Goal: Information Seeking & Learning: Learn about a topic

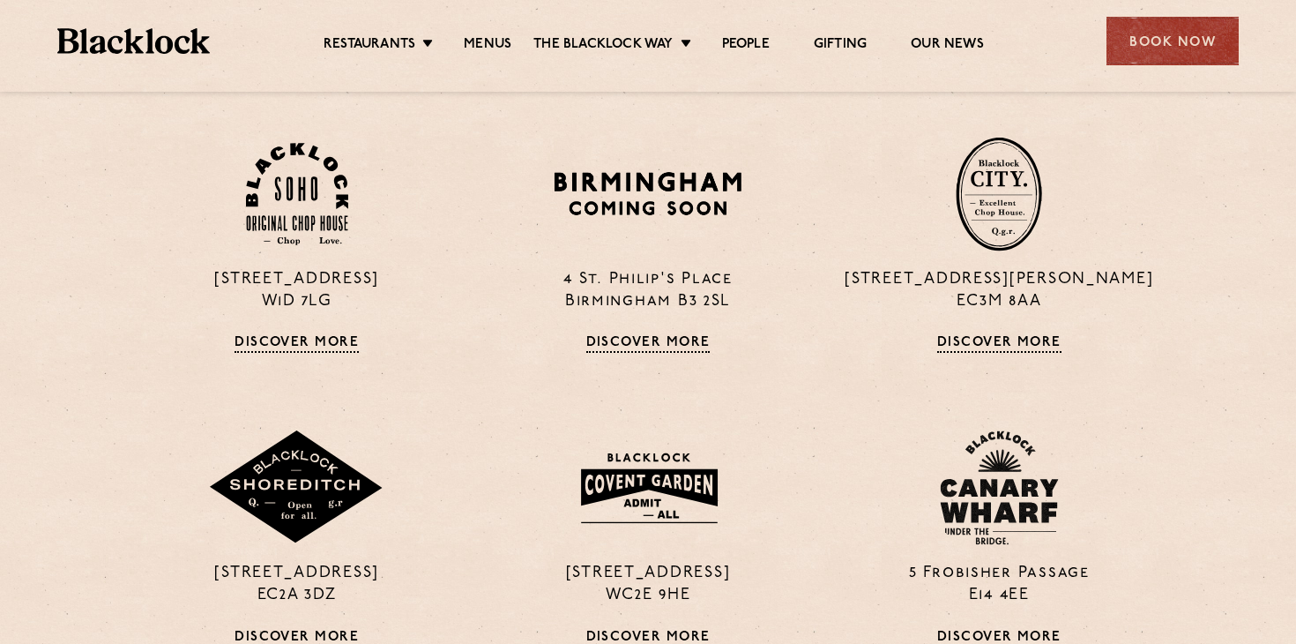
scroll to position [1246, 0]
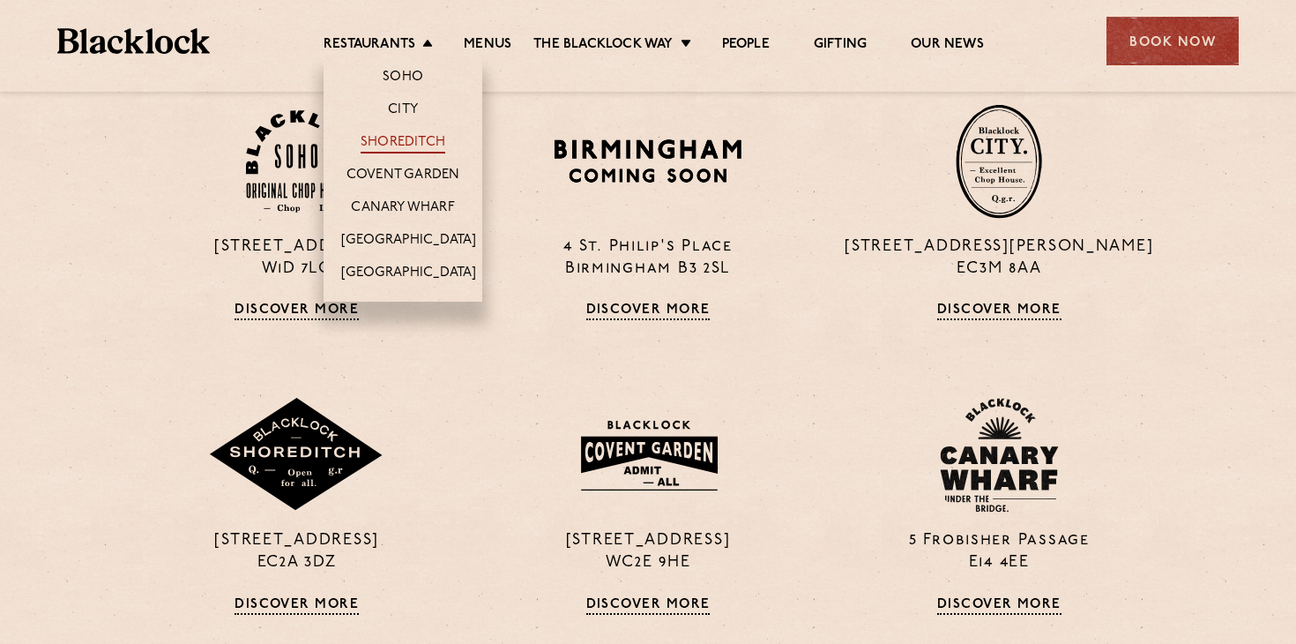
click at [395, 138] on link "Shoreditch" at bounding box center [403, 143] width 85 height 19
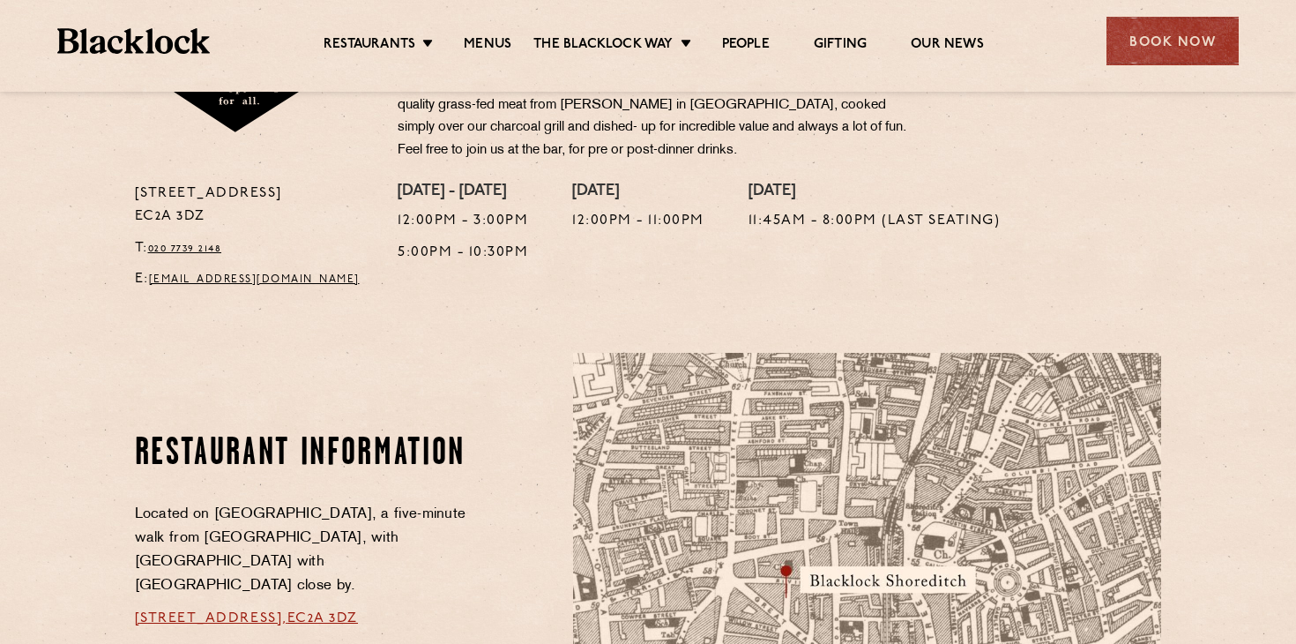
scroll to position [682, 0]
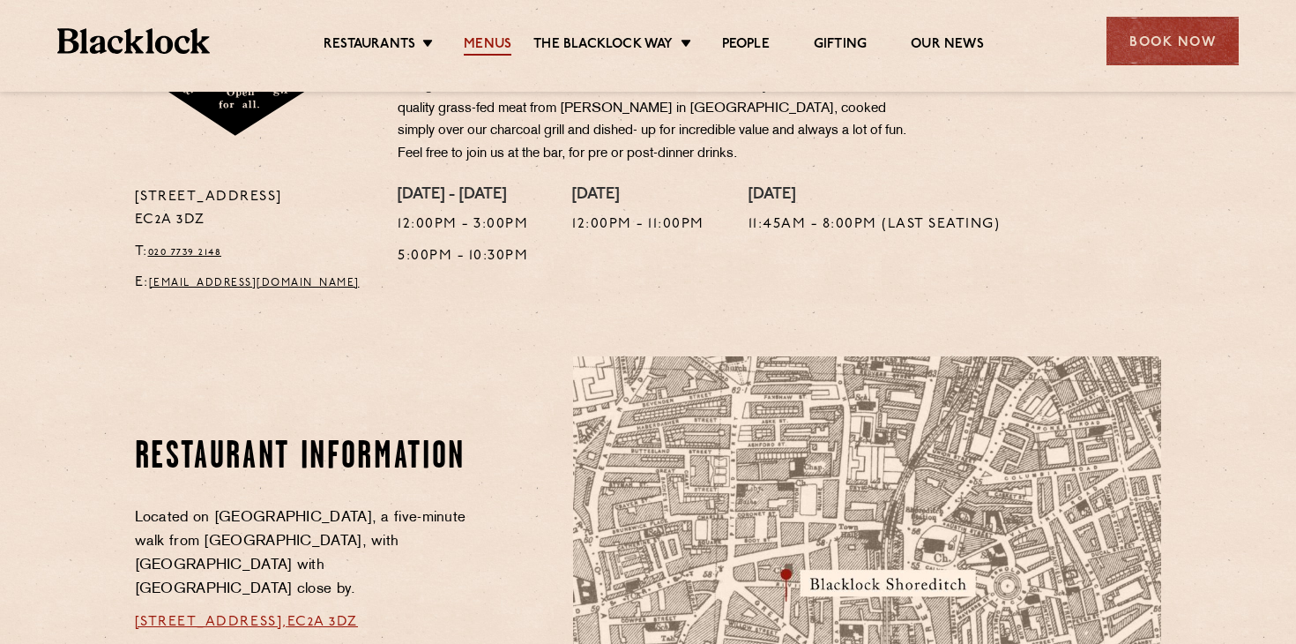
click at [498, 39] on link "Menus" at bounding box center [488, 45] width 48 height 19
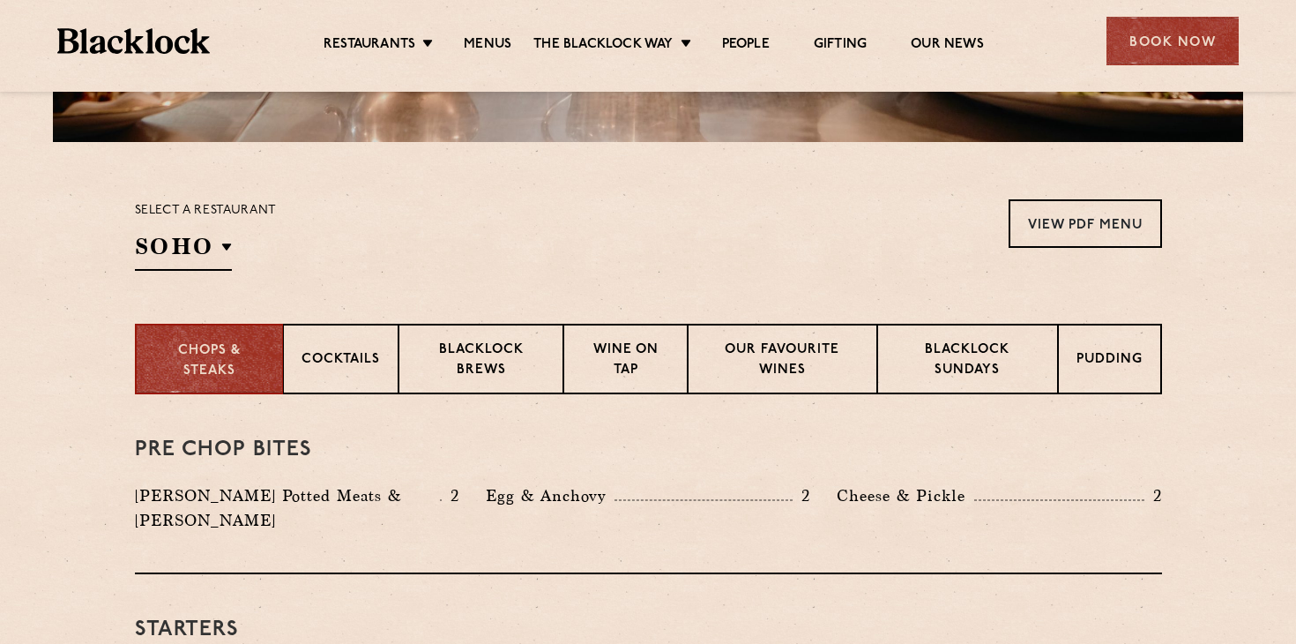
scroll to position [507, 0]
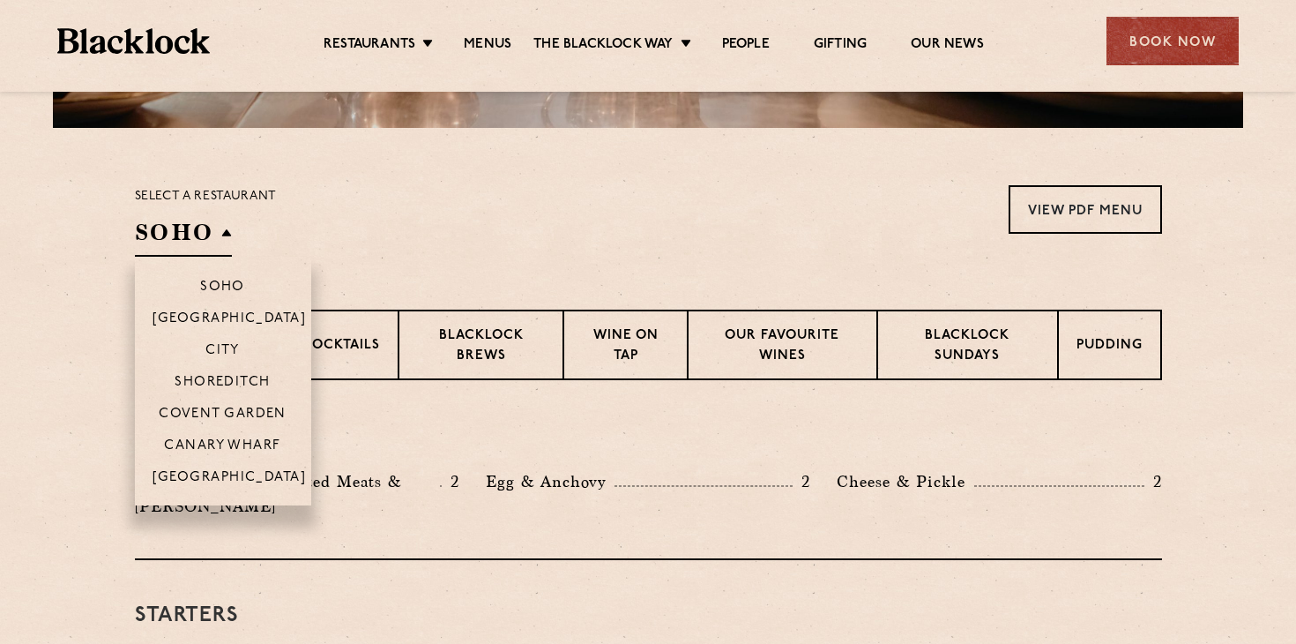
click at [230, 232] on h2 "SOHO" at bounding box center [183, 237] width 97 height 40
click at [219, 377] on p "Shoreditch" at bounding box center [223, 384] width 96 height 18
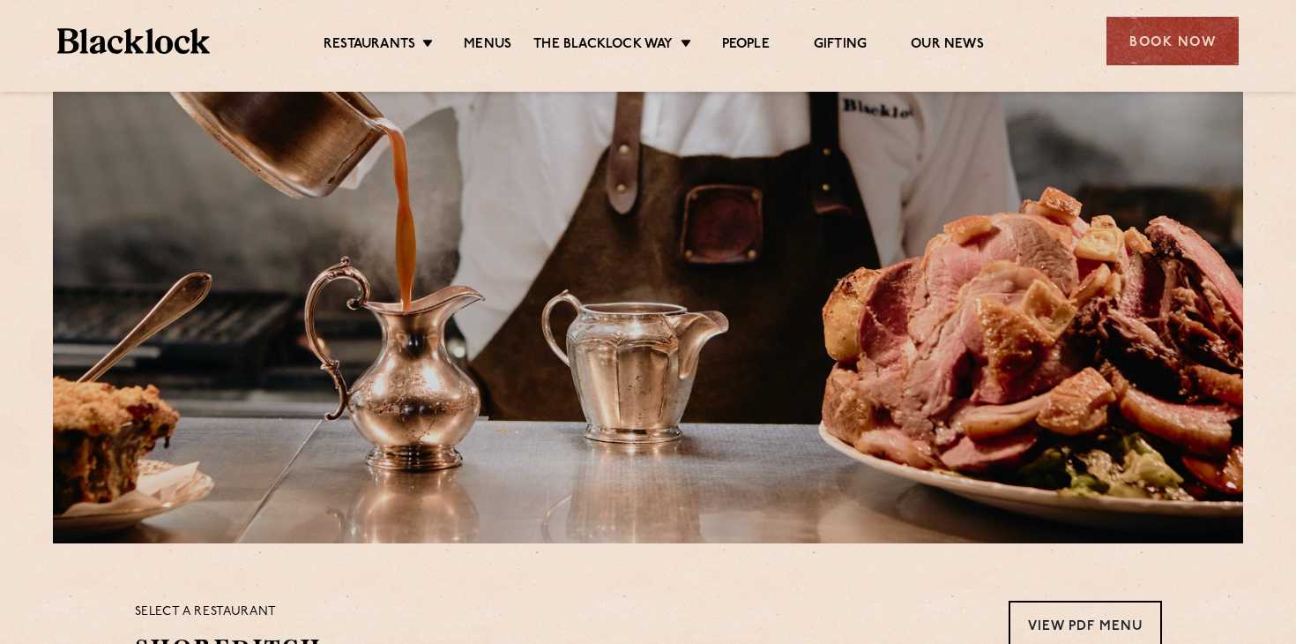
scroll to position [62, 0]
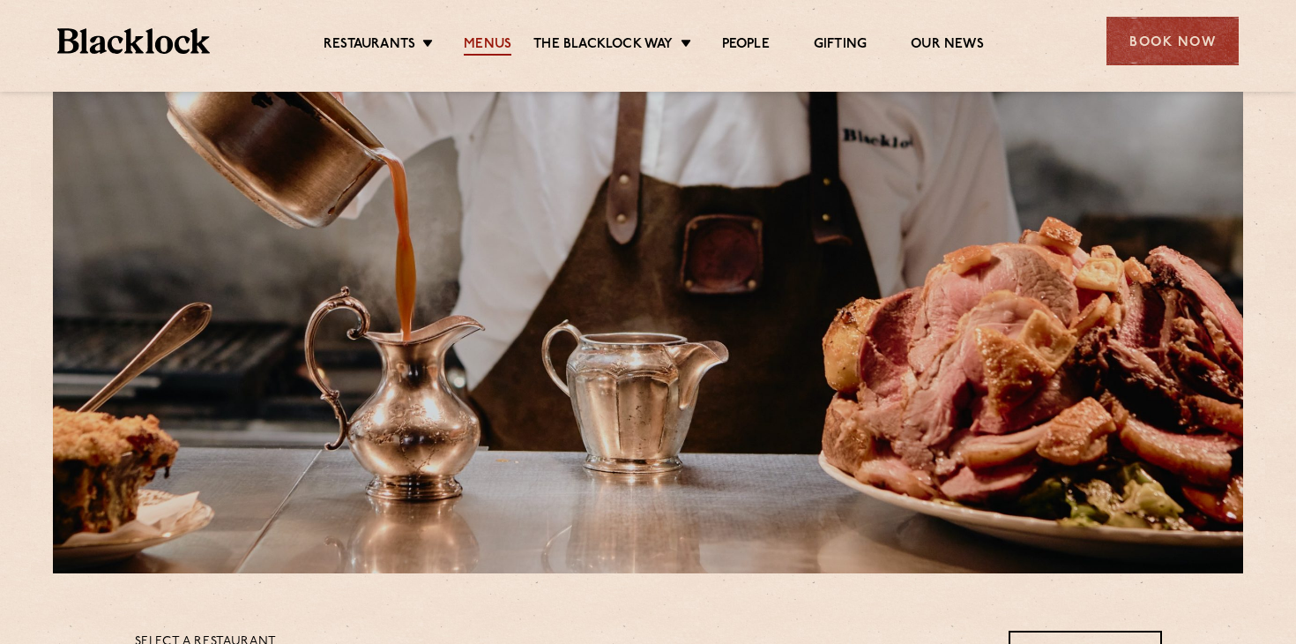
click at [493, 46] on link "Menus" at bounding box center [488, 45] width 48 height 19
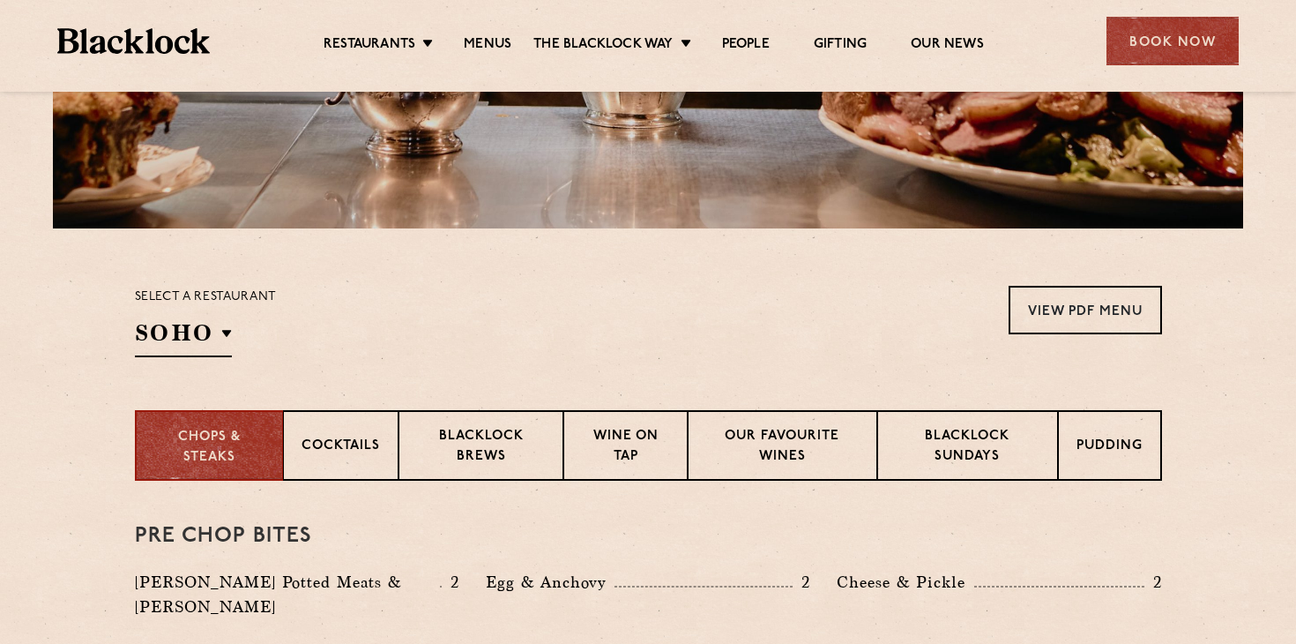
scroll to position [435, 0]
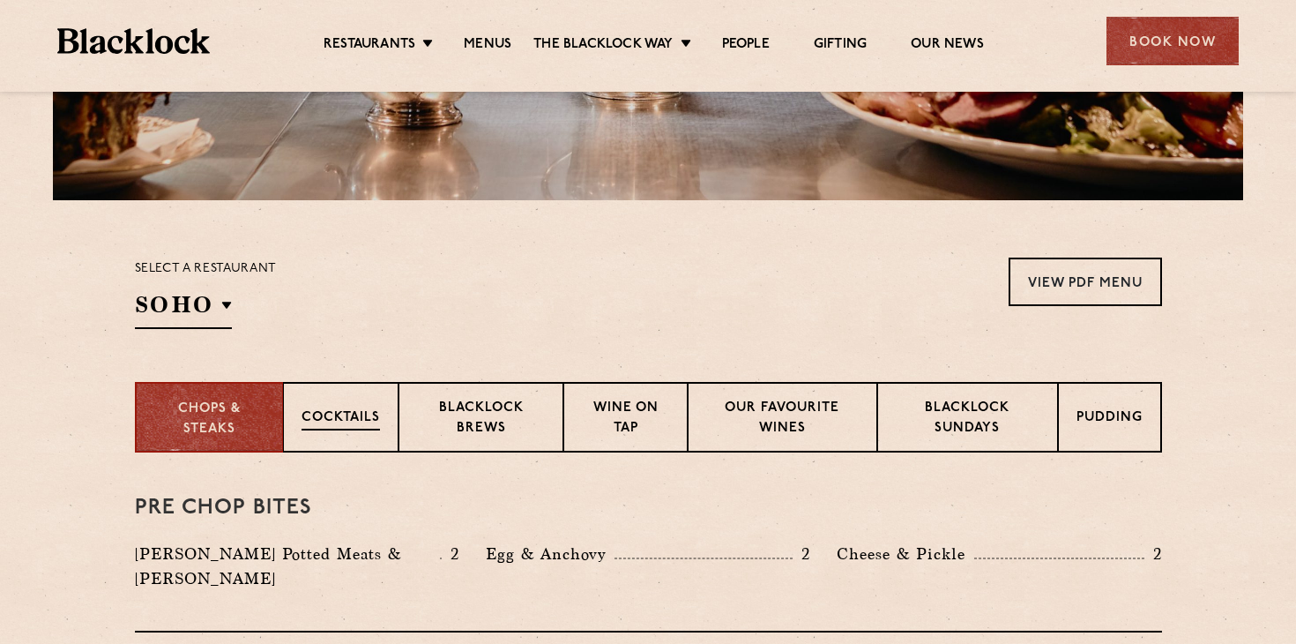
click at [371, 413] on p "Cocktails" at bounding box center [341, 419] width 78 height 22
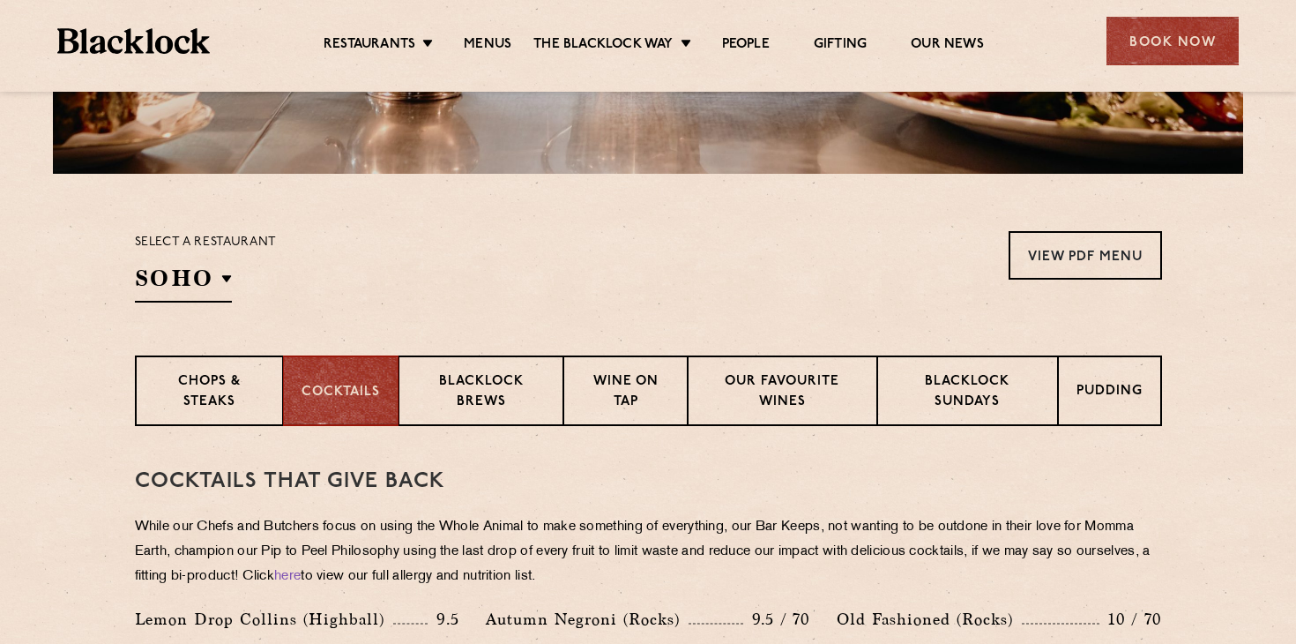
scroll to position [541, 0]
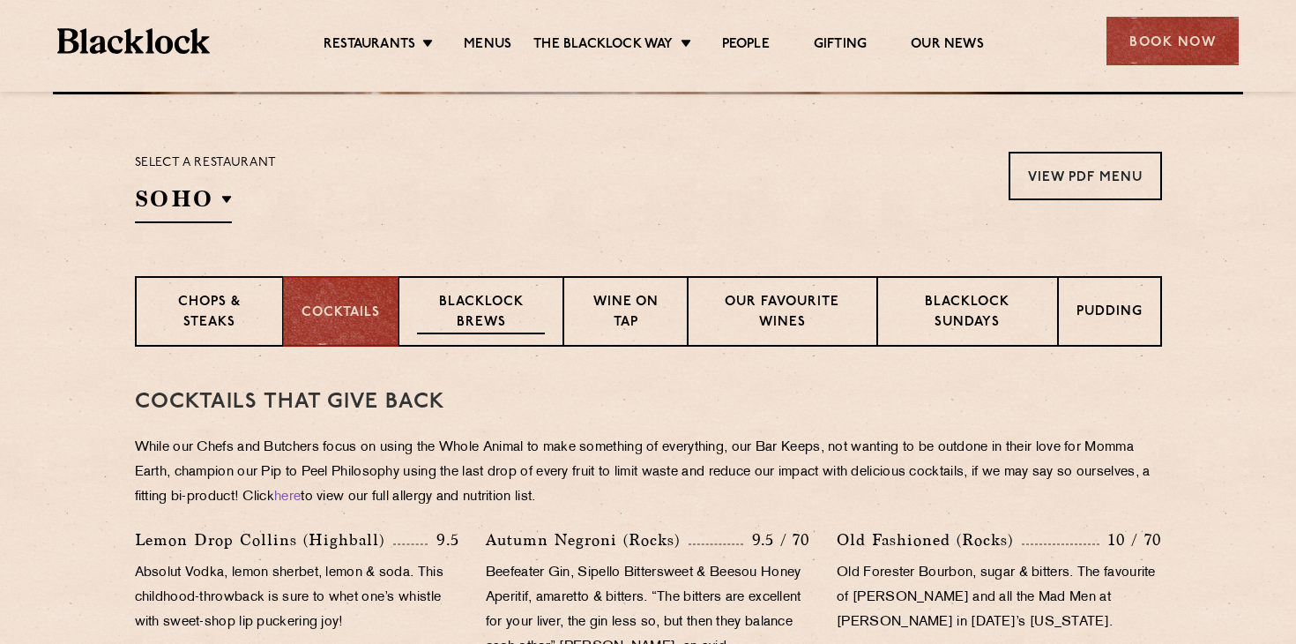
click at [489, 318] on p "Blacklock Brews" at bounding box center [481, 313] width 129 height 41
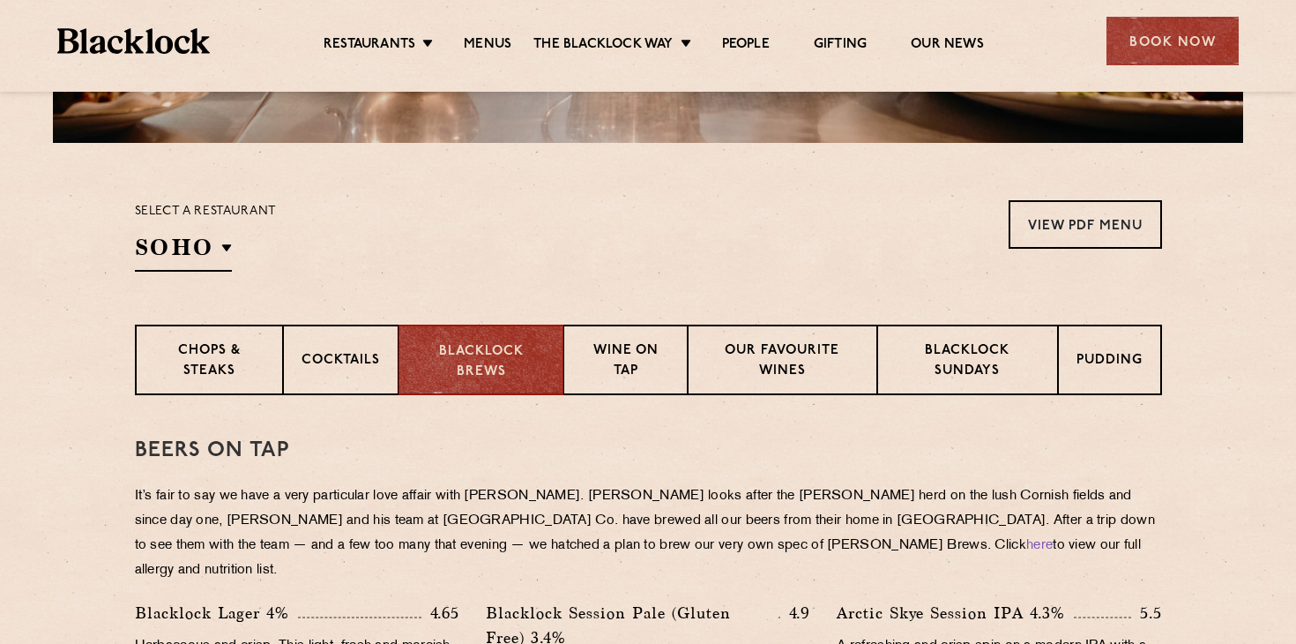
scroll to position [486, 0]
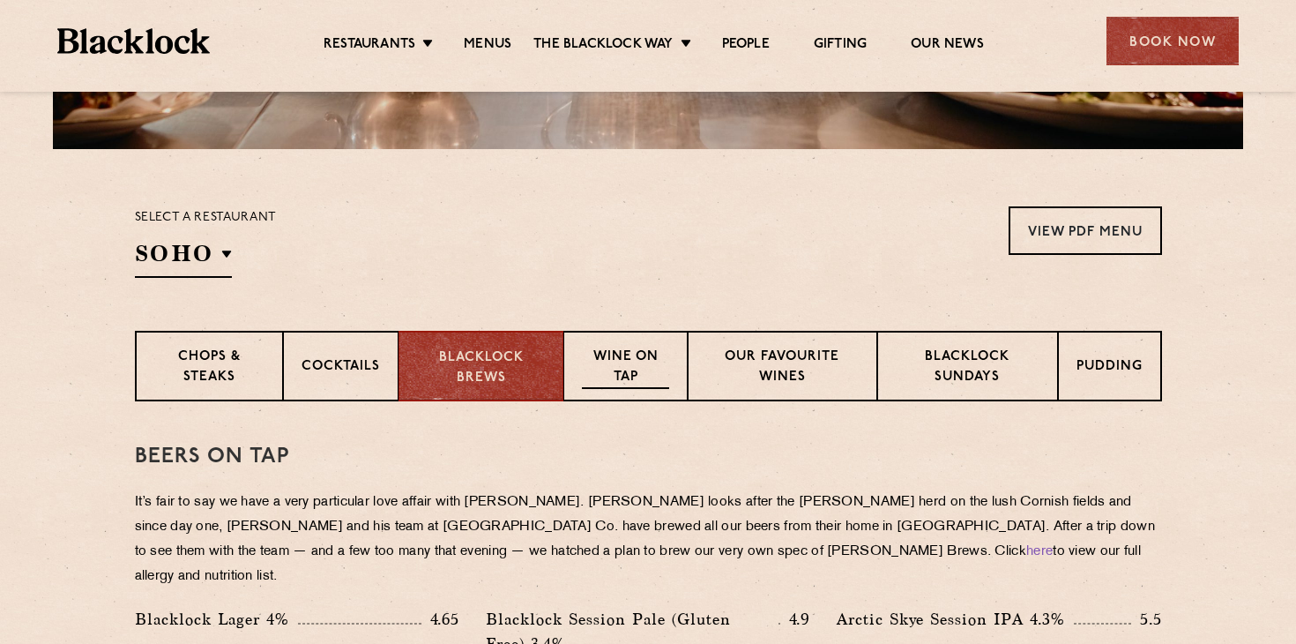
click at [643, 353] on p "Wine on Tap" at bounding box center [625, 367] width 86 height 41
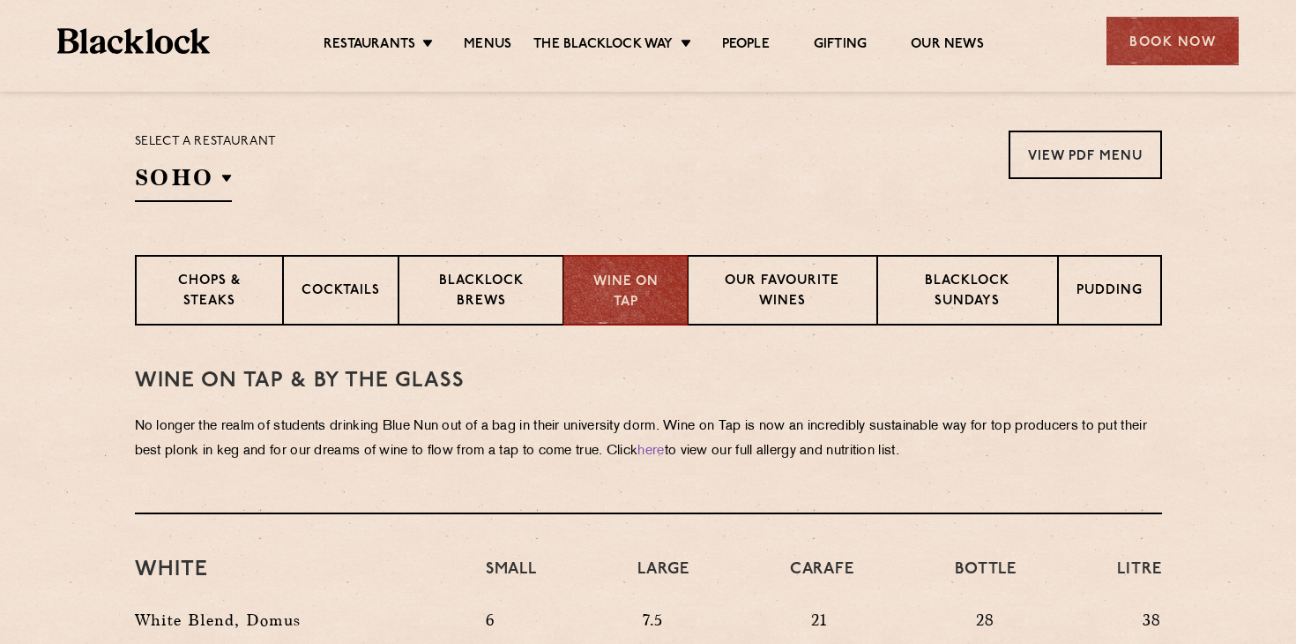
scroll to position [547, 0]
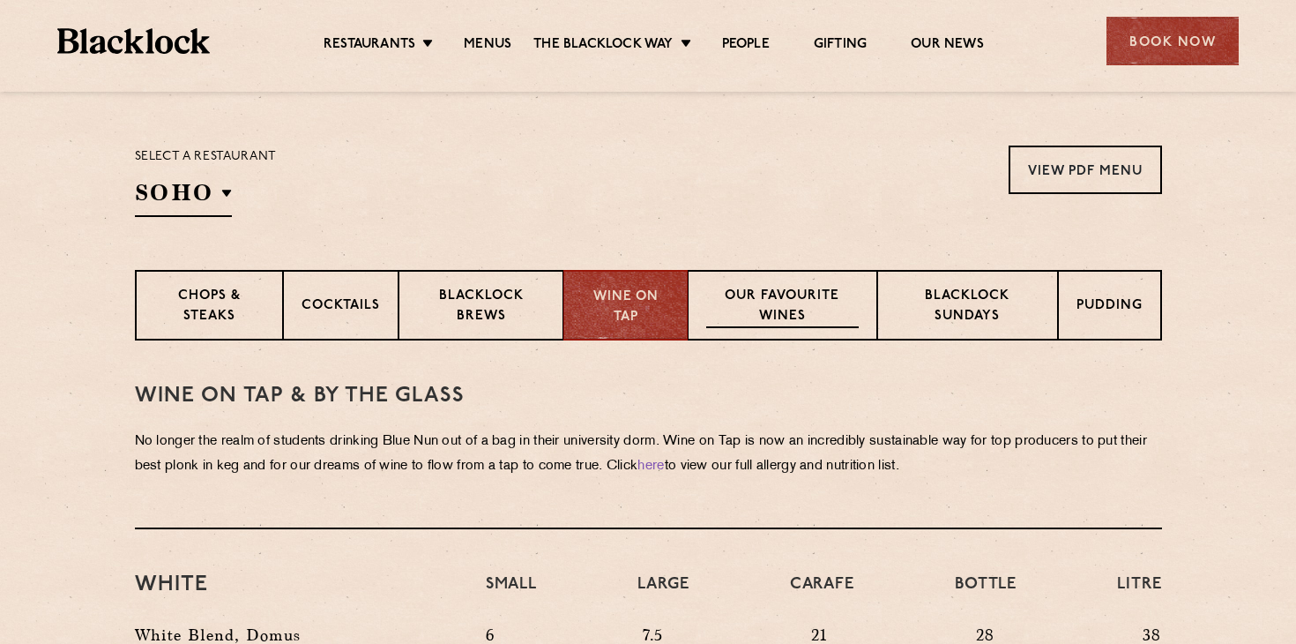
click at [804, 313] on p "Our favourite wines" at bounding box center [782, 307] width 153 height 41
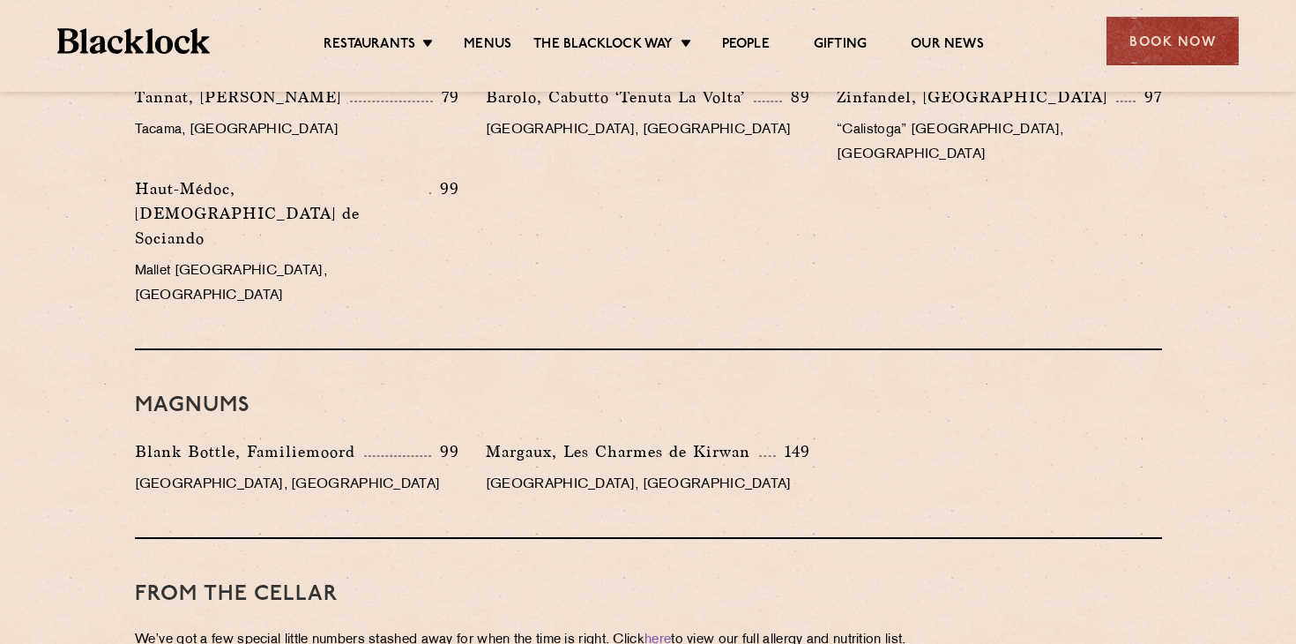
scroll to position [2999, 0]
